Goal: Information Seeking & Learning: Check status

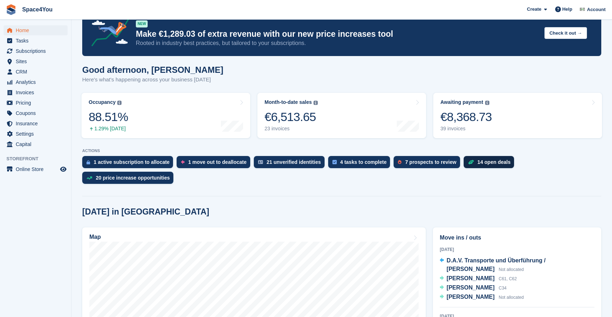
scroll to position [22, 0]
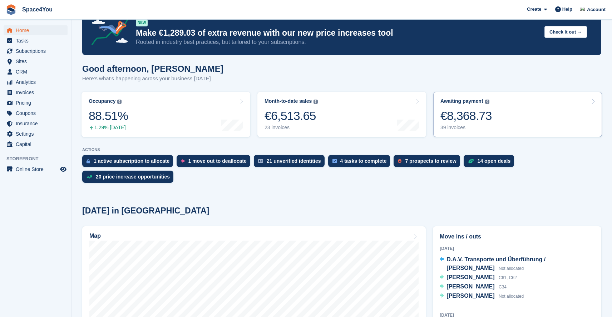
click at [469, 112] on div "€8,368.73" at bounding box center [465, 116] width 51 height 15
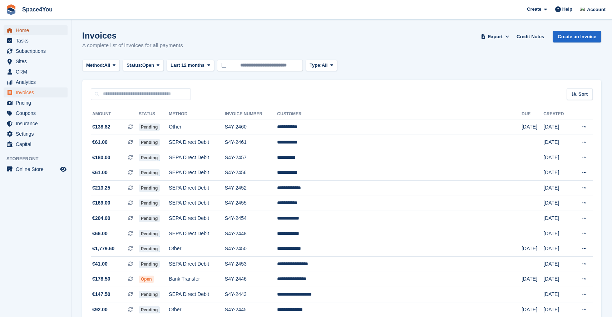
click at [24, 28] on span "Home" at bounding box center [37, 30] width 43 height 10
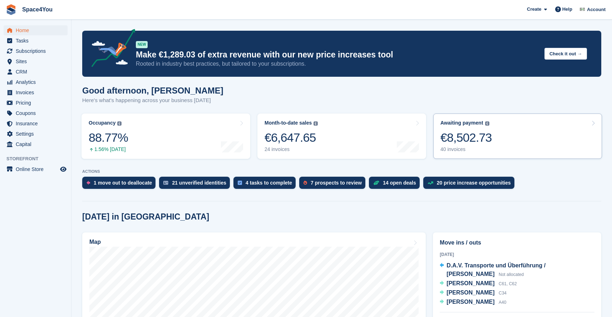
click at [466, 145] on div "Awaiting payment The total outstanding balance on all open invoices. €8,502.73 …" at bounding box center [465, 136] width 51 height 33
click at [339, 135] on link "Month-to-date sales The sum of all finalised invoices generated this month to d…" at bounding box center [341, 136] width 169 height 45
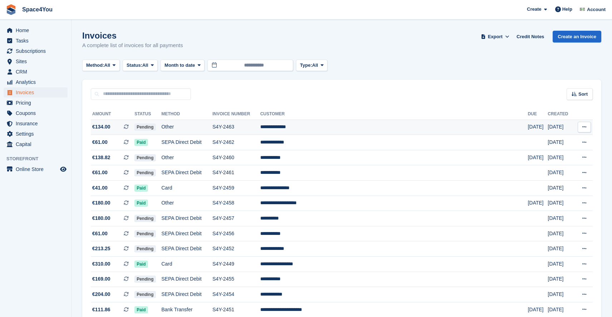
click at [350, 128] on td "**********" at bounding box center [393, 127] width 267 height 15
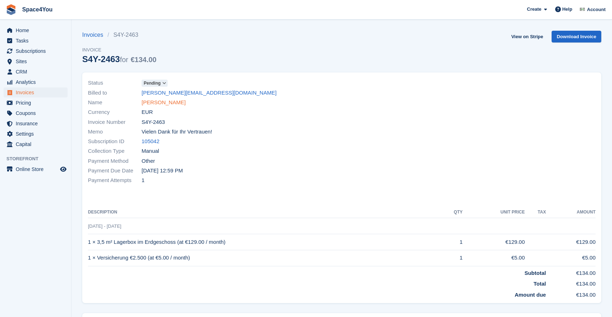
click at [161, 101] on link "[PERSON_NAME]" at bounding box center [163, 103] width 44 height 8
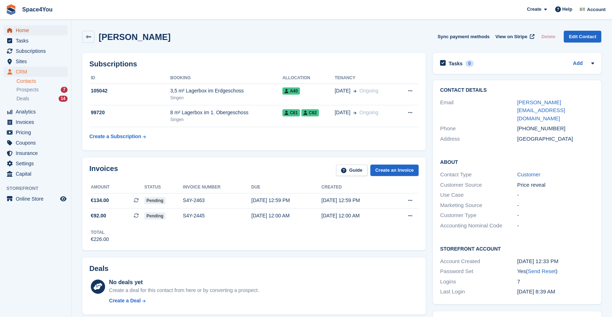
click at [23, 32] on span "Home" at bounding box center [37, 30] width 43 height 10
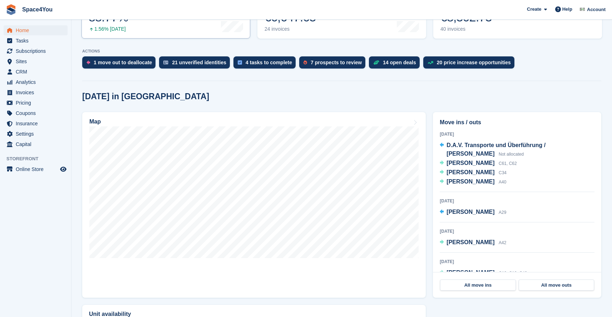
scroll to position [208, 0]
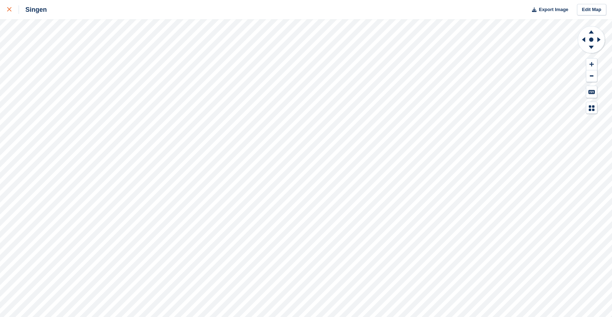
click at [10, 13] on div at bounding box center [13, 9] width 12 height 9
